Goal: Navigation & Orientation: Understand site structure

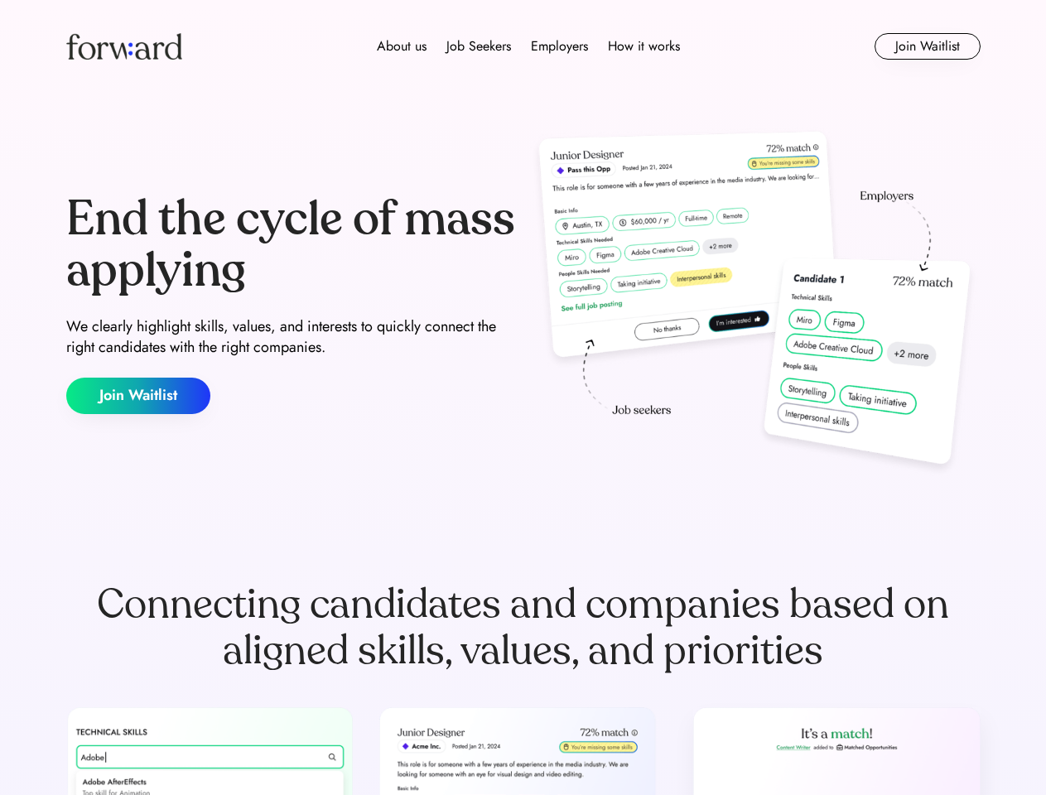
click at [523, 398] on div "End the cycle of mass applying We clearly highlight skills, values, and interes…" at bounding box center [523, 304] width 914 height 356
click at [523, 46] on div "About us Job Seekers Employers How it works" at bounding box center [528, 46] width 653 height 20
click at [124, 46] on img at bounding box center [124, 46] width 116 height 27
click at [528, 46] on div "About us Job Seekers Employers How it works" at bounding box center [528, 46] width 653 height 20
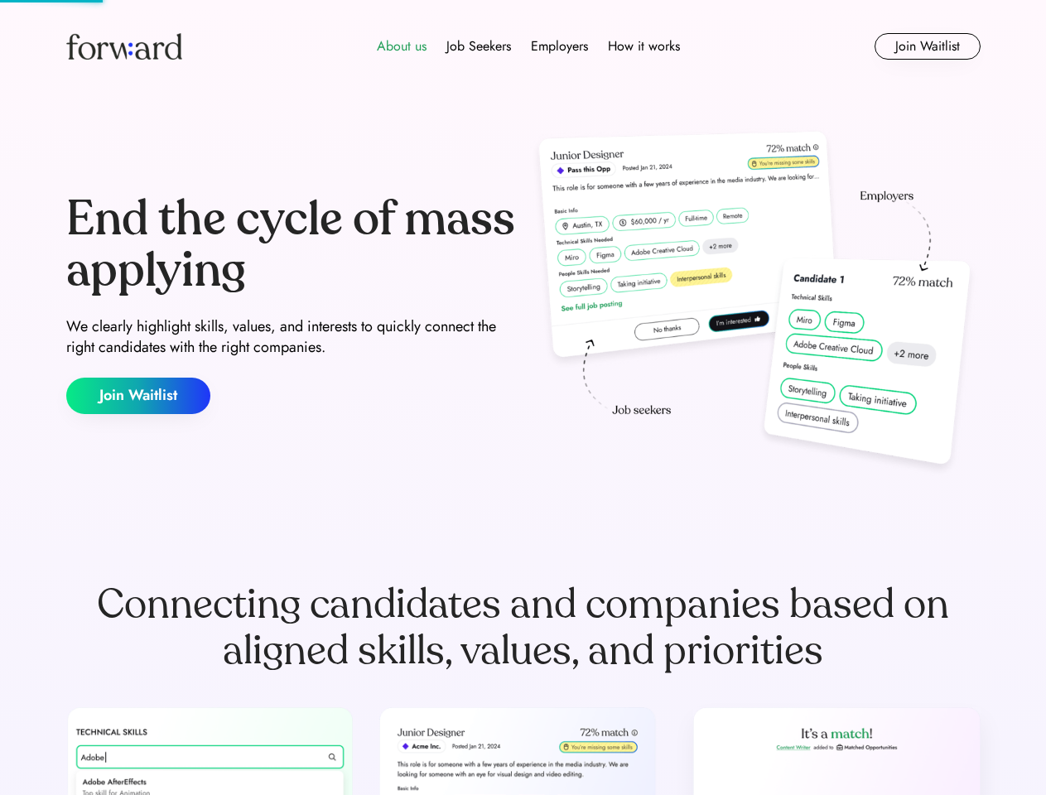
click at [402, 46] on div "About us" at bounding box center [402, 46] width 50 height 20
click at [479, 46] on div "Job Seekers" at bounding box center [478, 46] width 65 height 20
click at [559, 46] on div "Employers" at bounding box center [559, 46] width 57 height 20
click at [643, 46] on div "How it works" at bounding box center [644, 46] width 72 height 20
click at [927, 46] on button "Join Waitlist" at bounding box center [928, 46] width 106 height 27
